Goal: Book appointment/travel/reservation

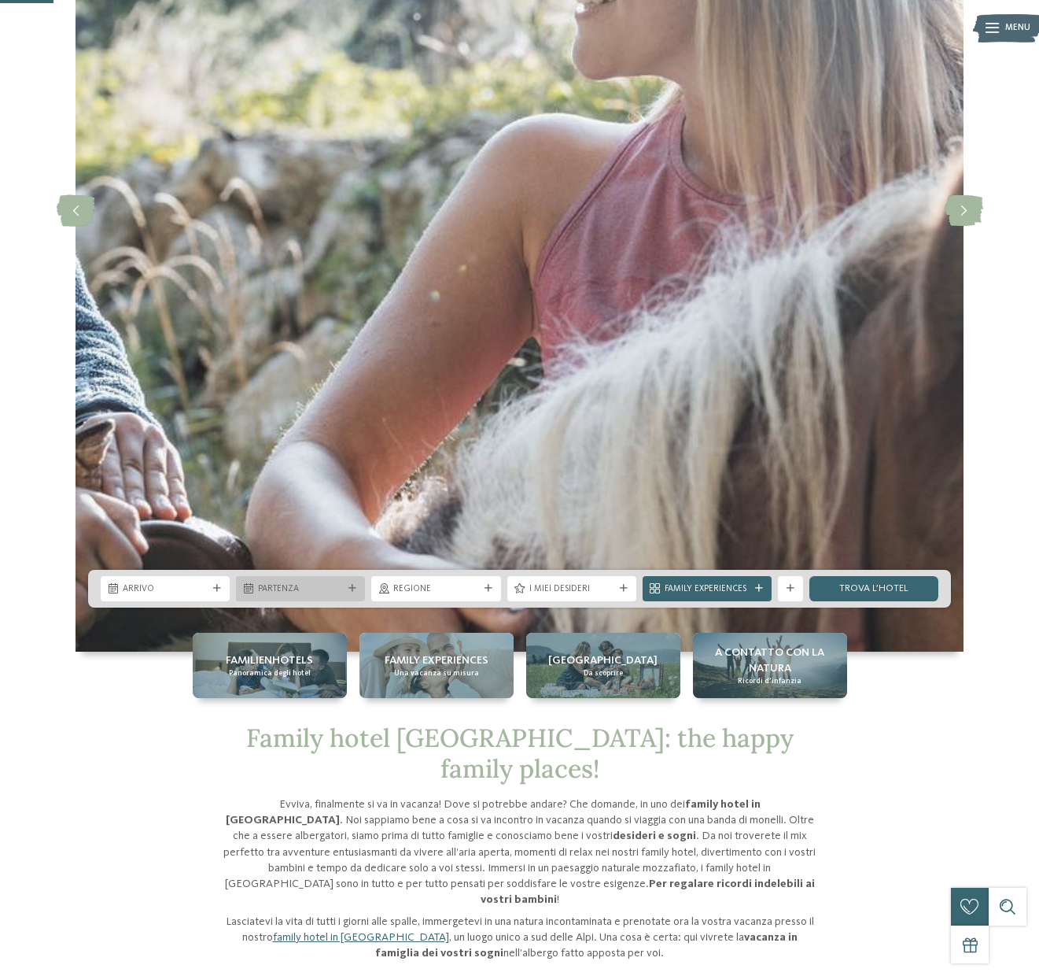
scroll to position [293, 0]
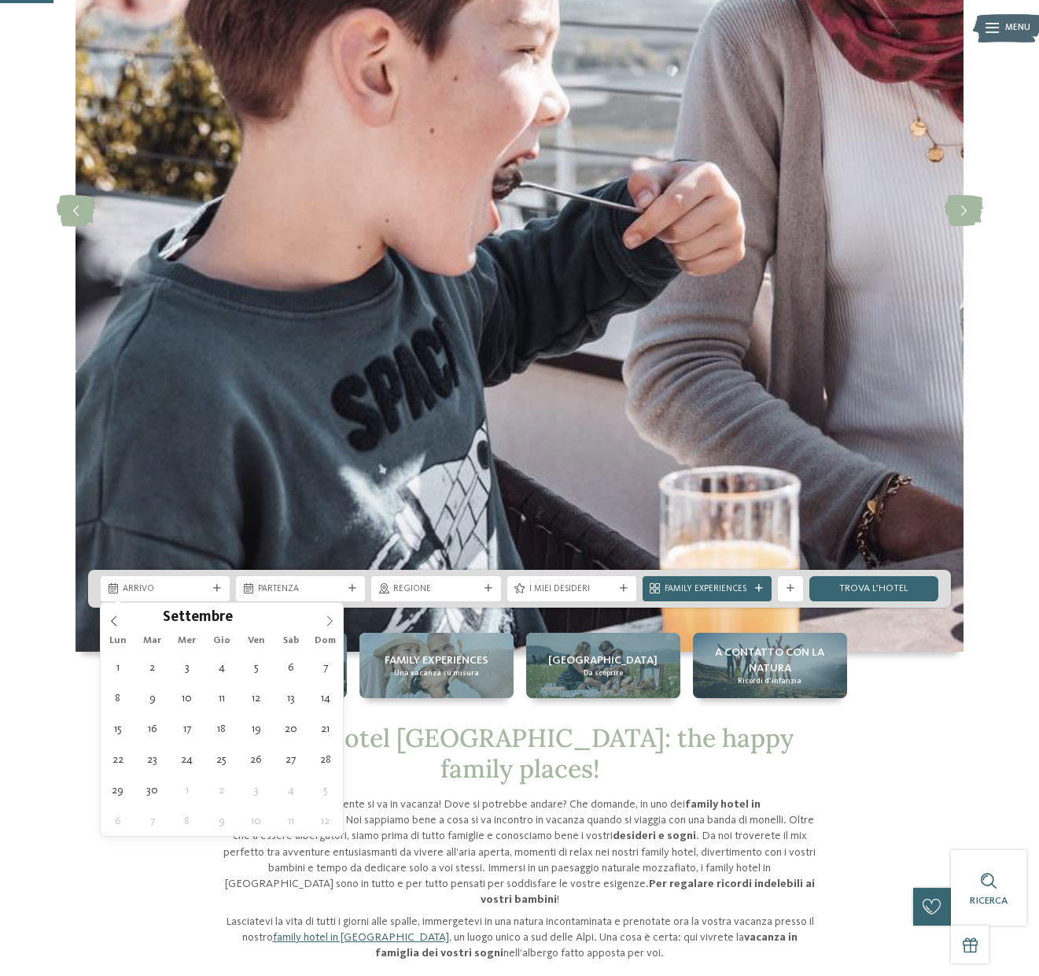
click at [330, 618] on icon at bounding box center [329, 620] width 11 height 11
type div "[DATE]"
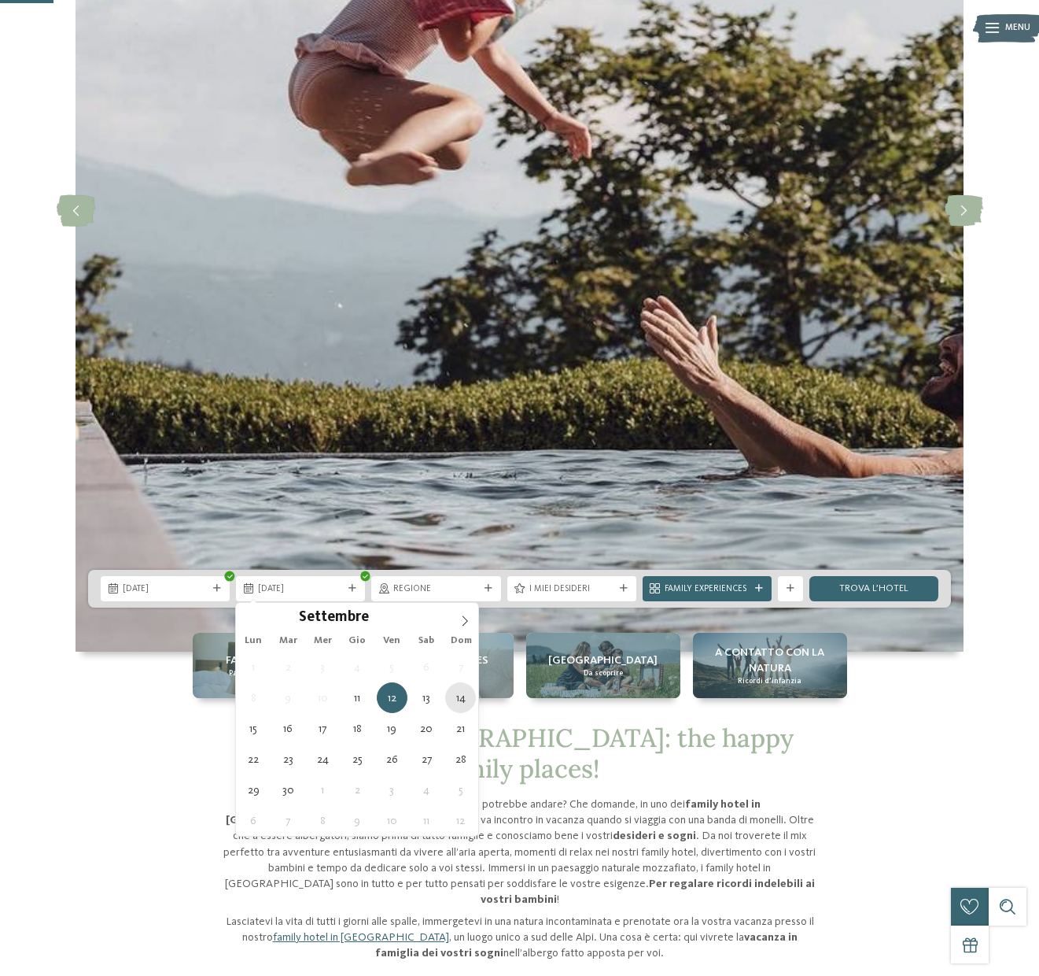
type div "[DATE]"
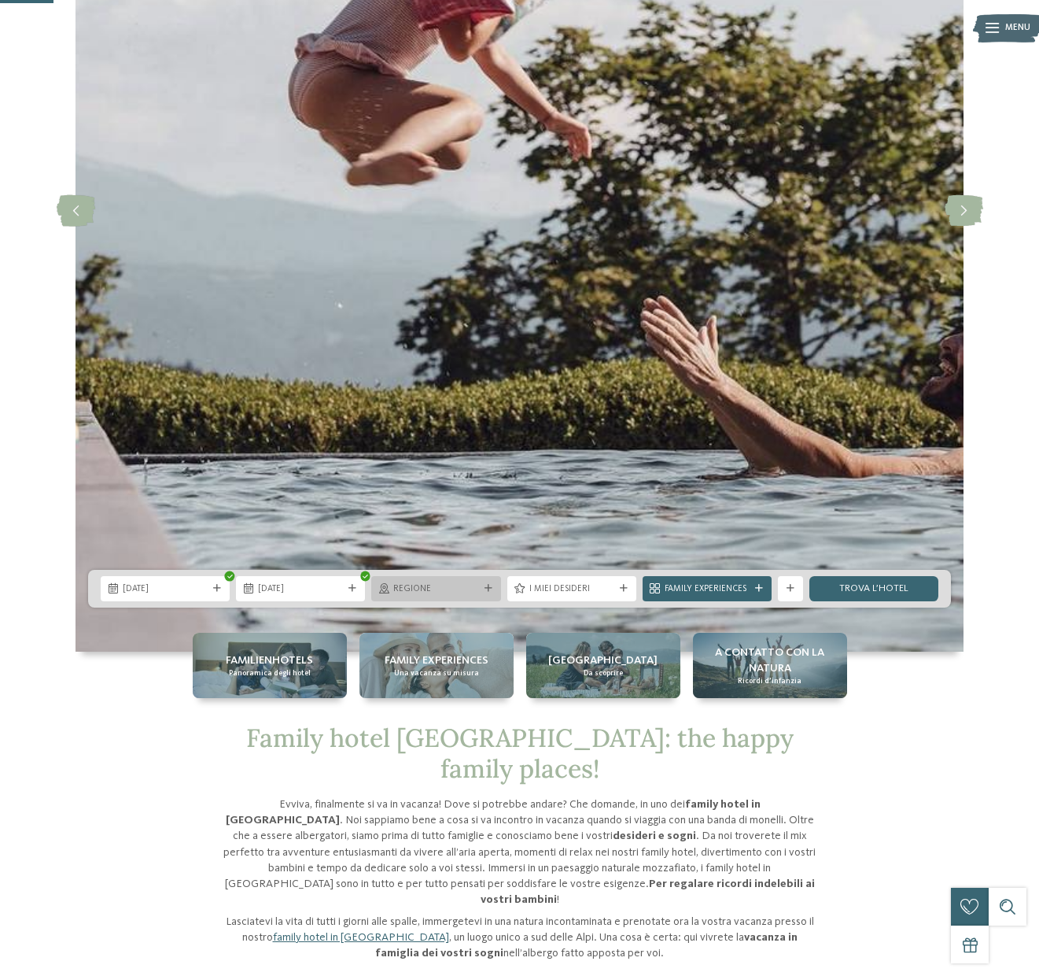
click at [475, 588] on span "Regione" at bounding box center [435, 589] width 85 height 13
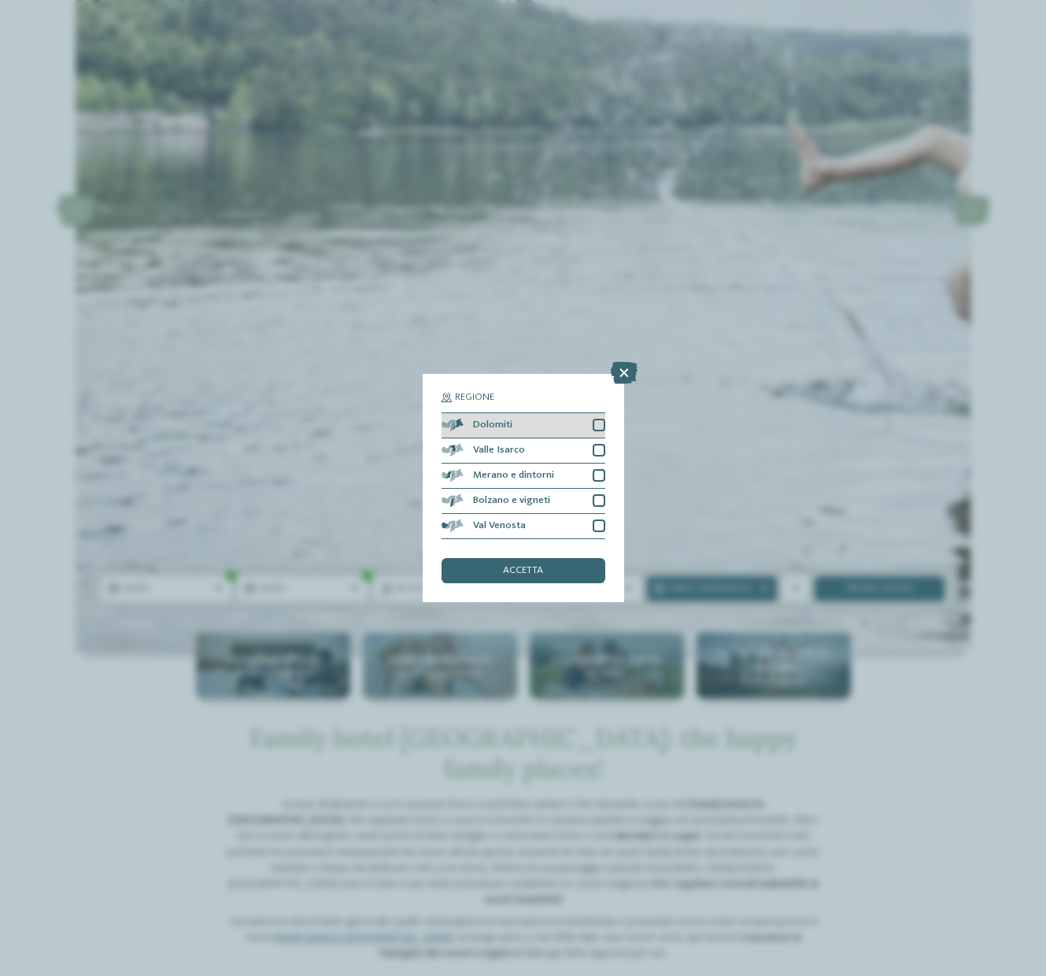
click at [593, 419] on div at bounding box center [598, 425] width 13 height 13
click at [595, 438] on div "Valle Isarco" at bounding box center [523, 450] width 164 height 25
click at [595, 469] on div at bounding box center [598, 475] width 13 height 13
click at [590, 489] on div "Bolzano e vigneti" at bounding box center [523, 501] width 164 height 25
click at [589, 514] on div "Val Venosta" at bounding box center [523, 526] width 164 height 25
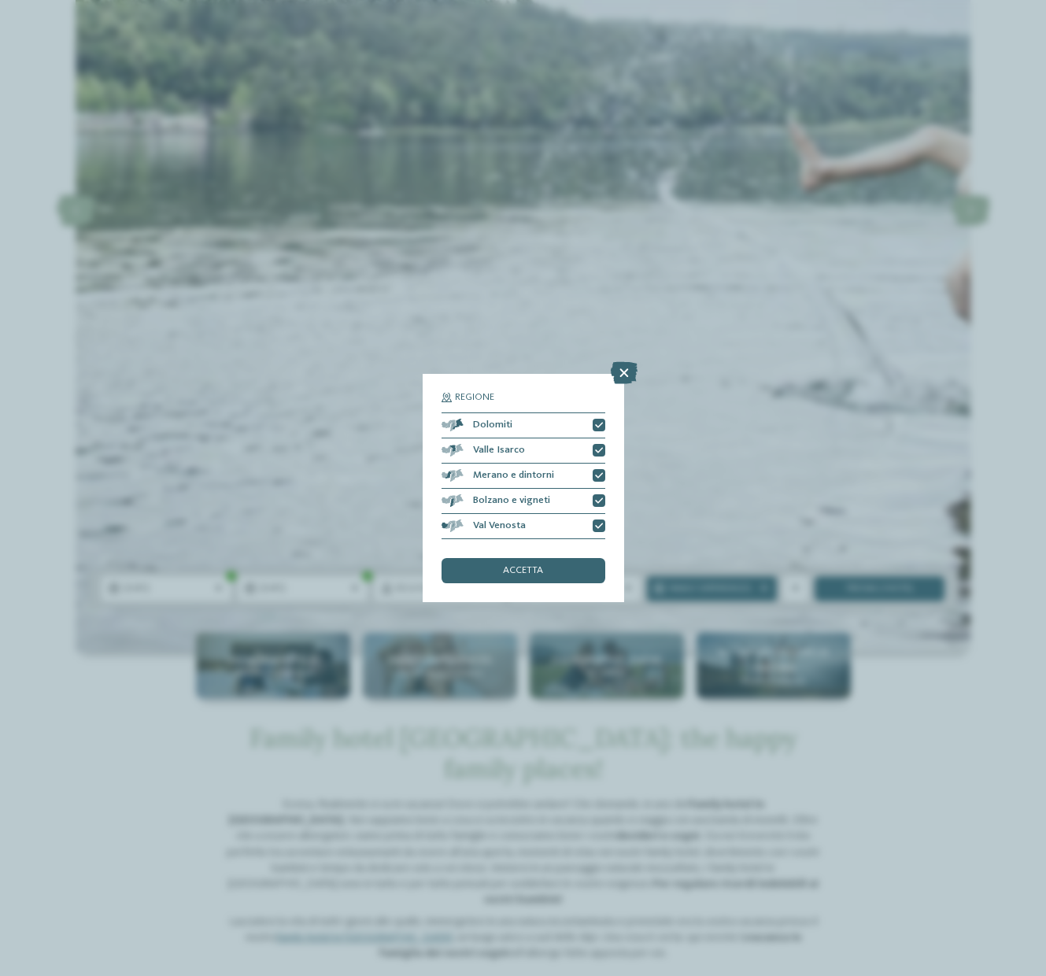
click at [570, 558] on div "accetta" at bounding box center [523, 570] width 164 height 25
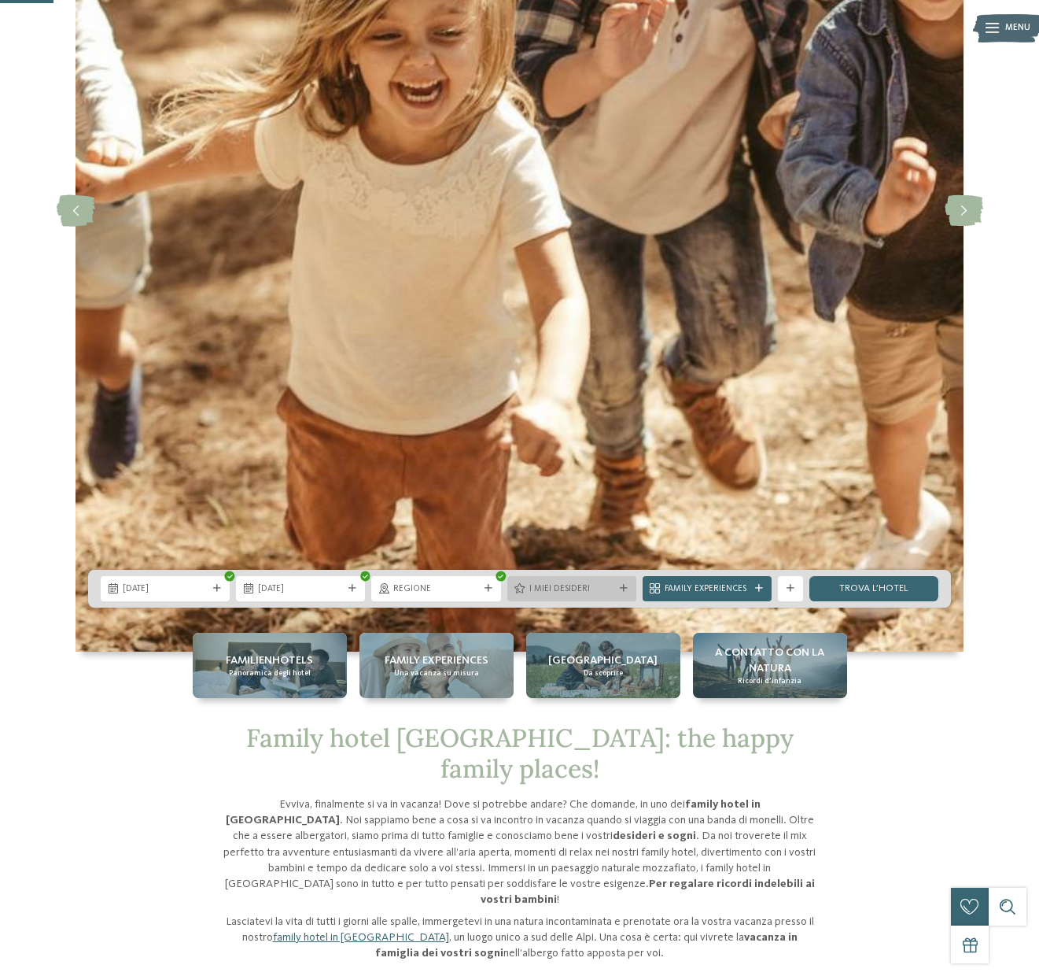
click at [542, 588] on span "I miei desideri" at bounding box center [572, 589] width 85 height 13
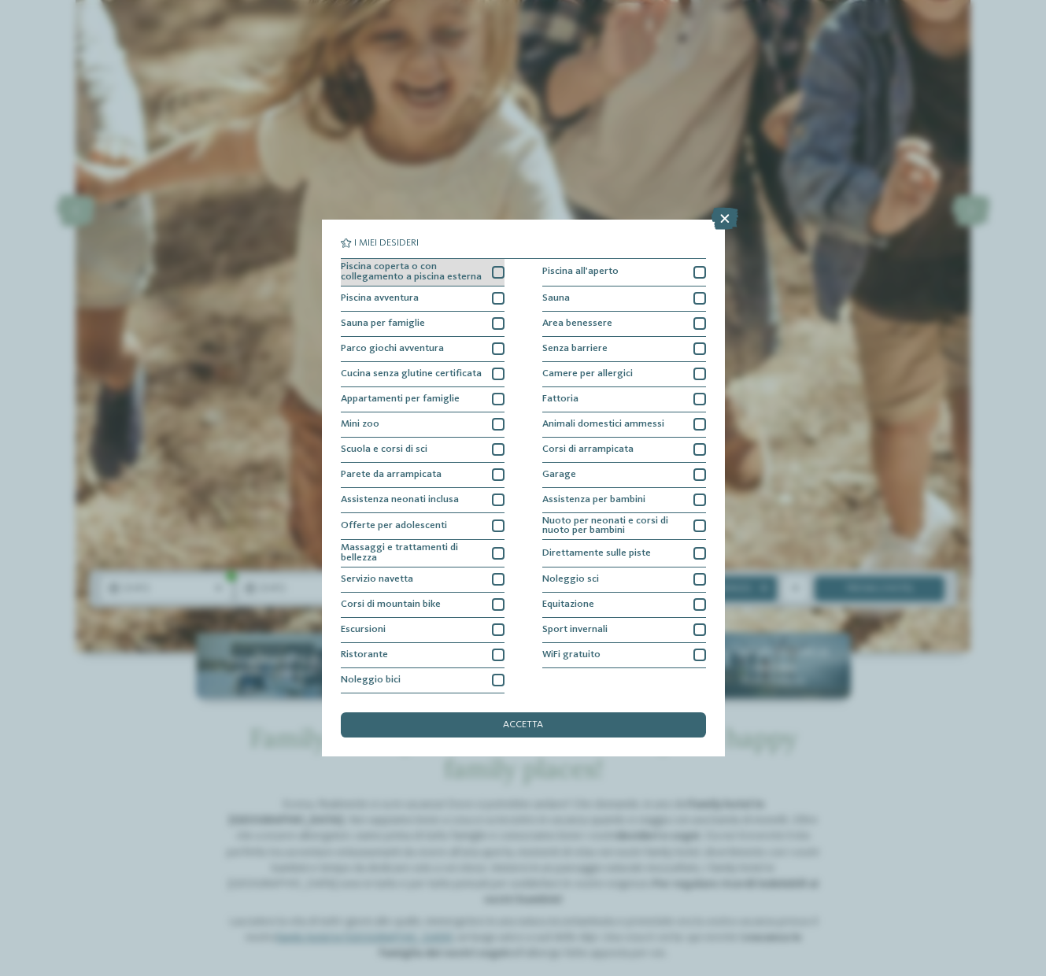
click at [501, 266] on div at bounding box center [498, 272] width 13 height 13
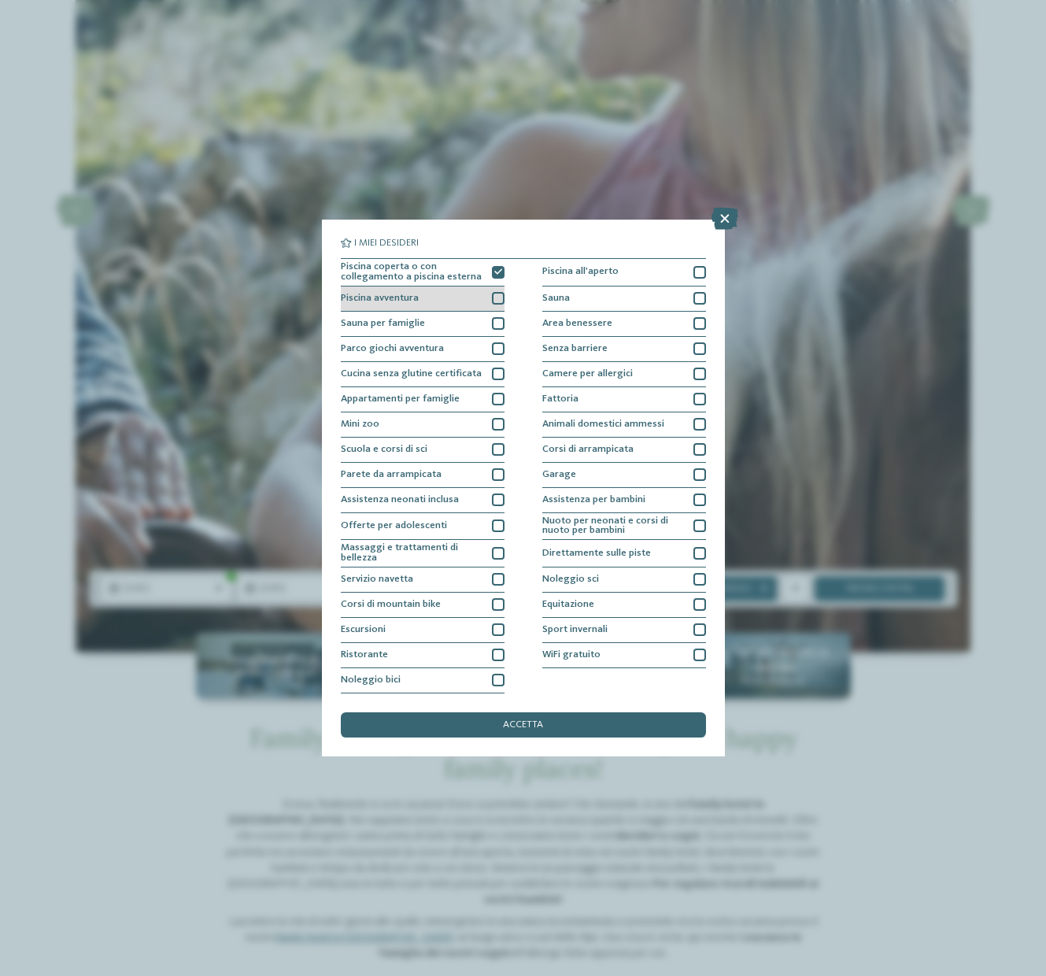
click at [496, 292] on div at bounding box center [498, 298] width 13 height 13
drag, startPoint x: 500, startPoint y: 209, endPoint x: 507, endPoint y: 254, distance: 45.3
click at [500, 268] on icon at bounding box center [498, 272] width 8 height 8
click at [507, 258] on div "Piscina coperta o con collegamento a piscina esterna Piscina all'aperto Piscina…" at bounding box center [523, 475] width 365 height 435
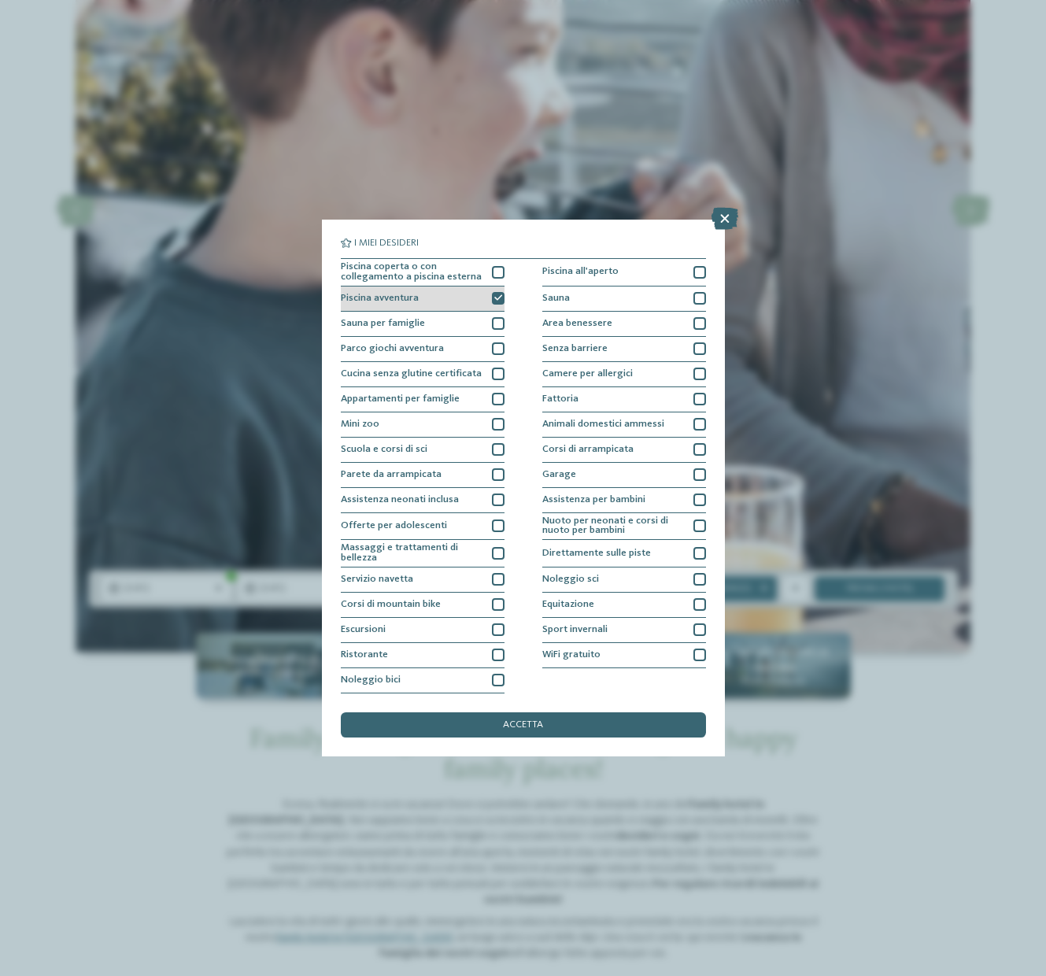
click at [493, 292] on div at bounding box center [498, 298] width 13 height 13
click at [515, 720] on span "accetta" at bounding box center [523, 725] width 40 height 10
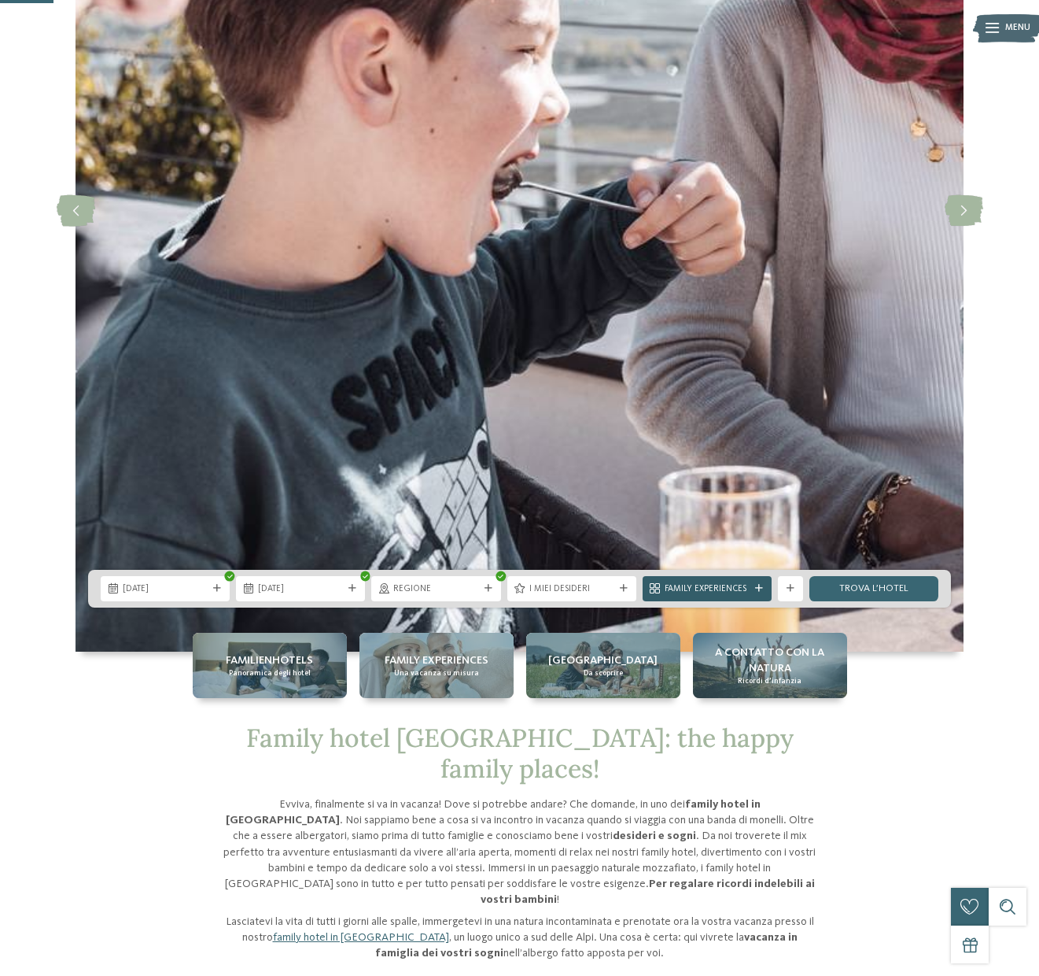
click at [729, 589] on span "Family Experiences" at bounding box center [707, 589] width 85 height 13
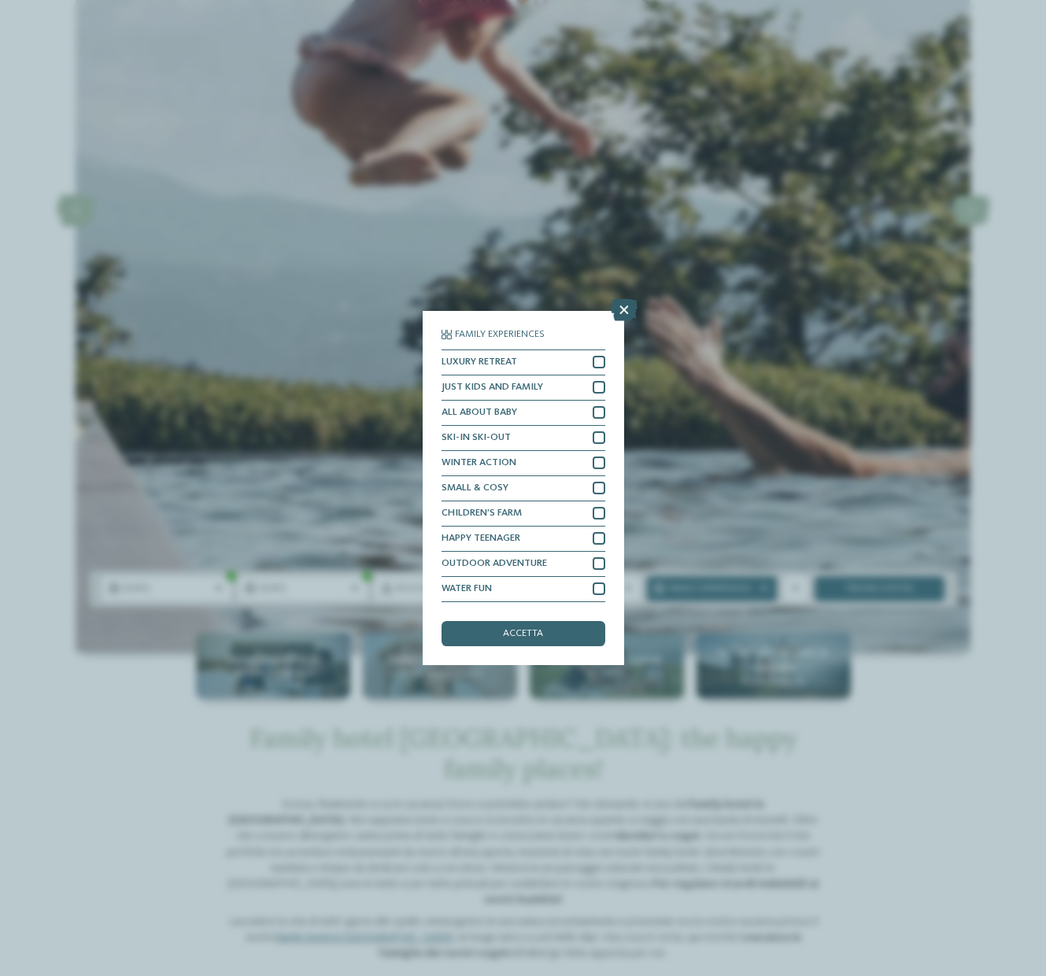
click at [617, 299] on icon at bounding box center [624, 310] width 27 height 22
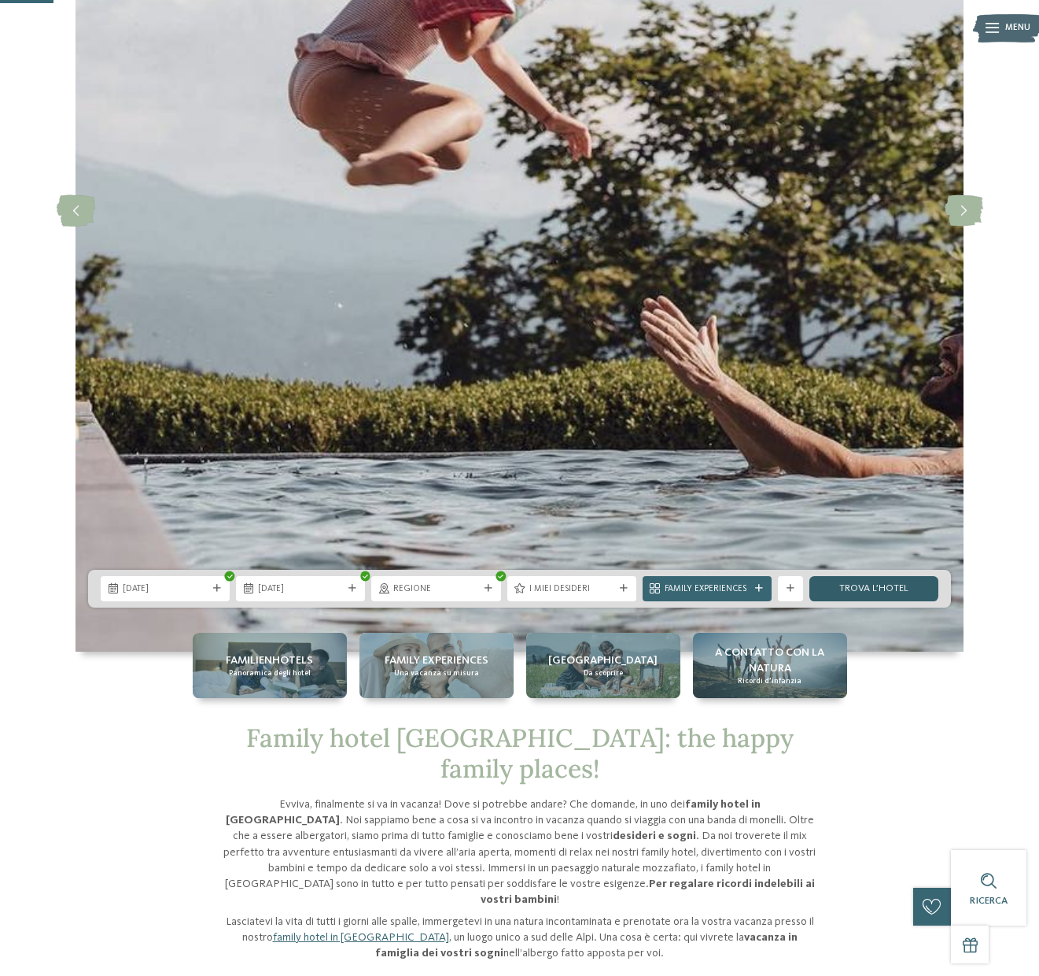
click at [876, 589] on link "trova l’hotel" at bounding box center [874, 588] width 129 height 25
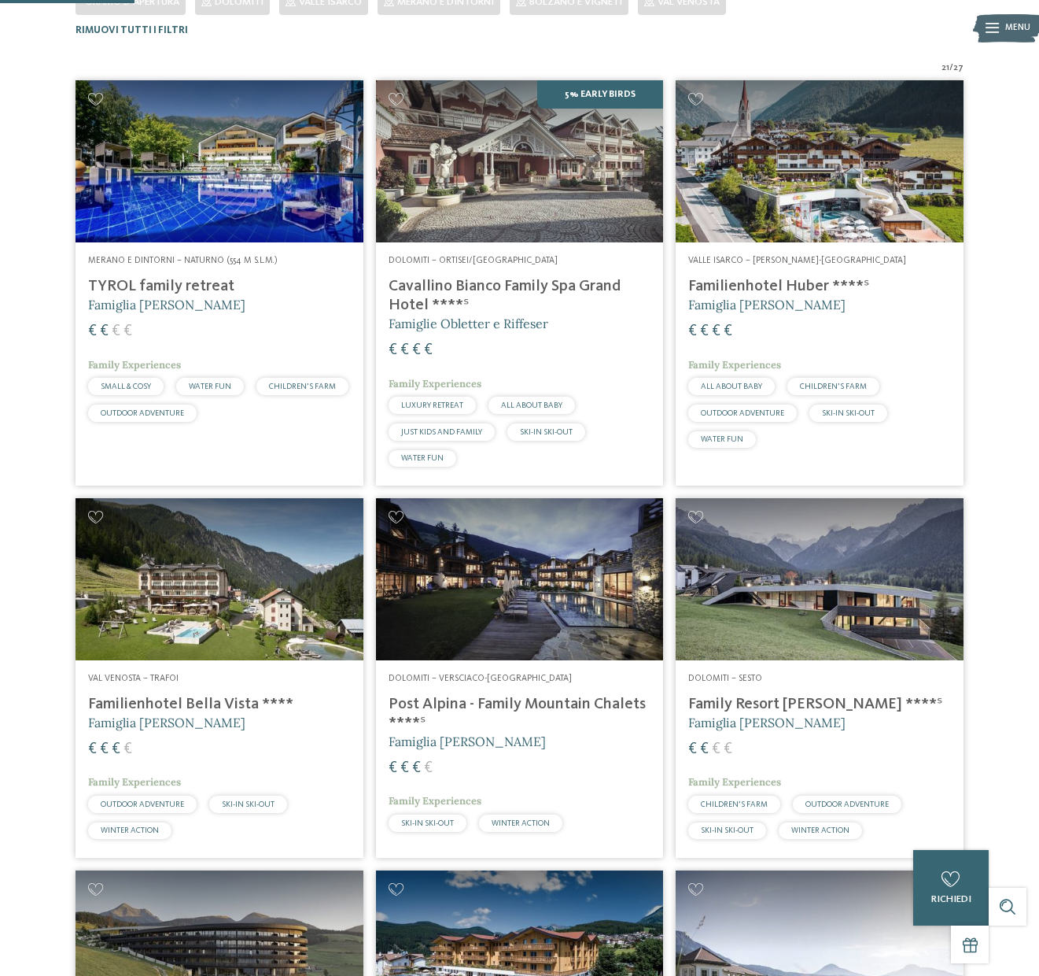
scroll to position [372, 0]
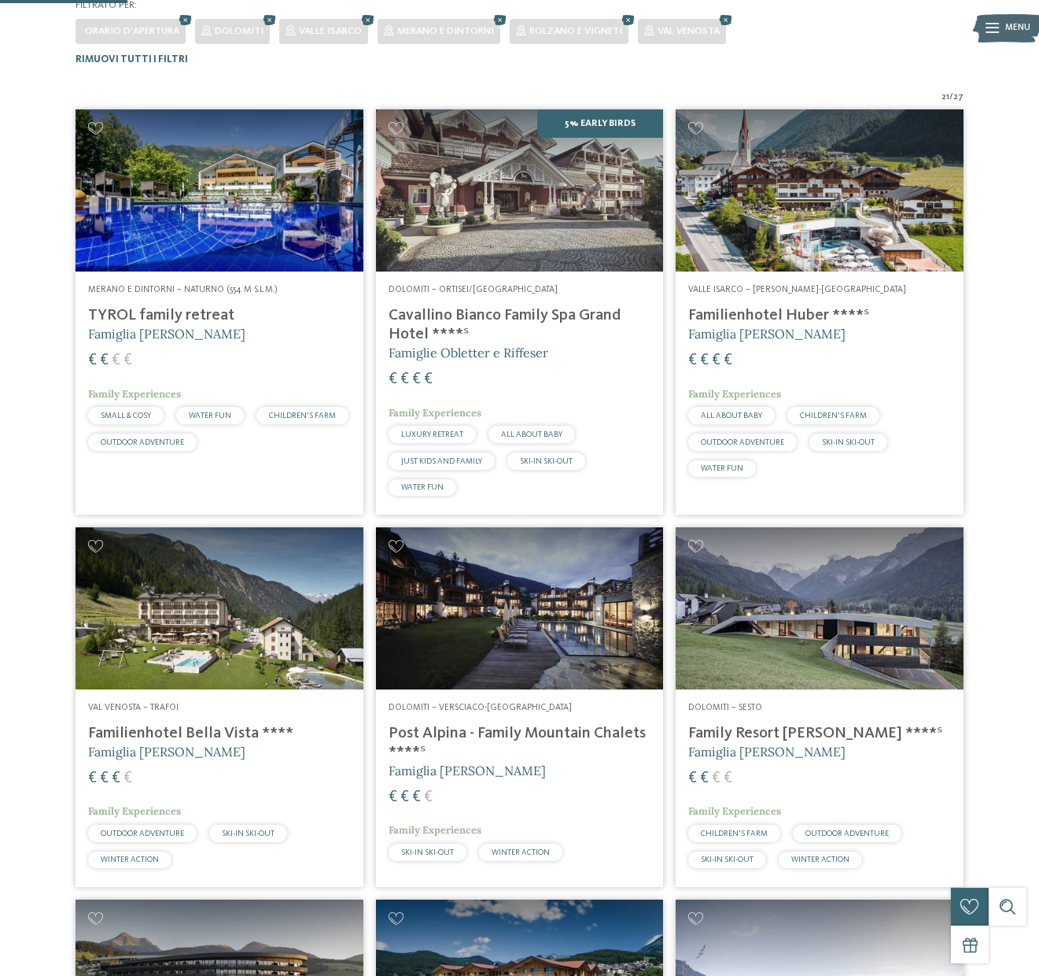
click at [530, 300] on div "Dolomiti – Ortisei/[GEOGRAPHIC_DATA] Cavallino Bianco Family Spa [GEOGRAPHIC_DA…" at bounding box center [520, 392] width 288 height 243
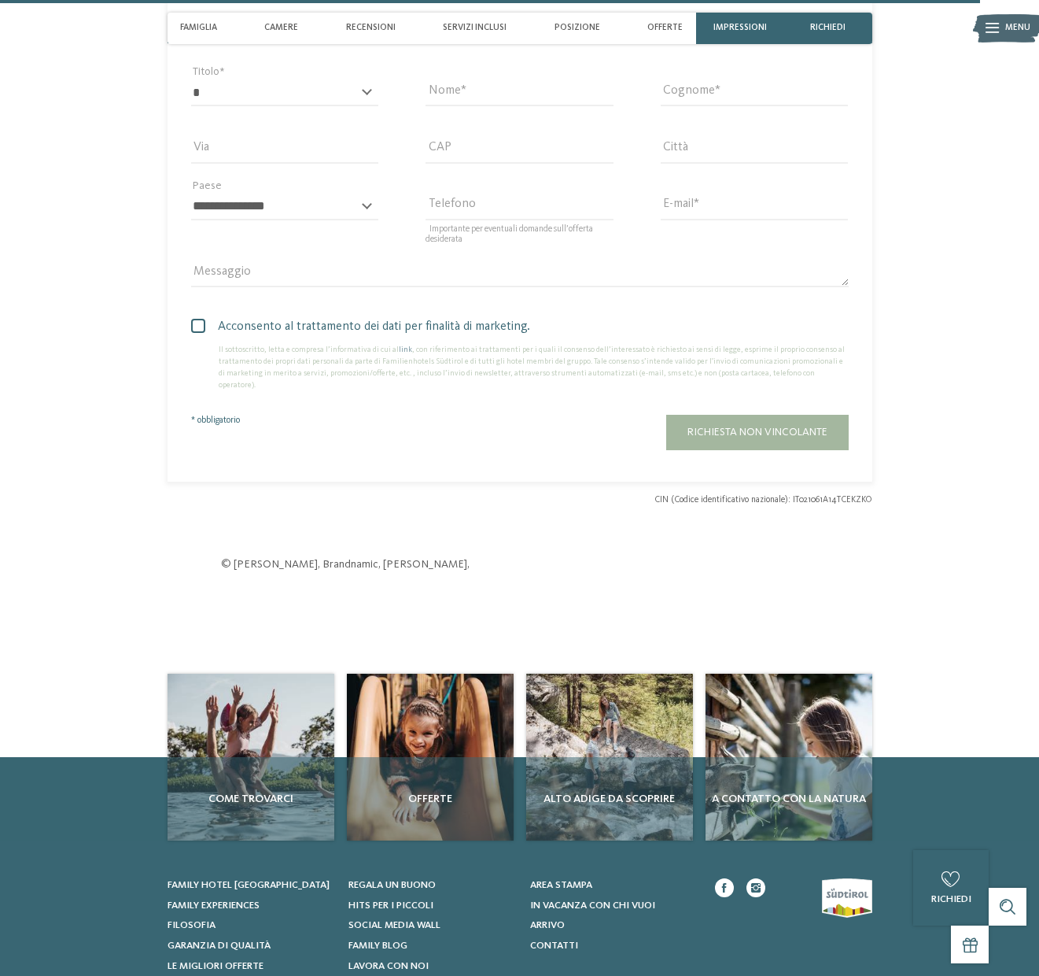
scroll to position [4164, 0]
